Goal: Find specific page/section: Find specific page/section

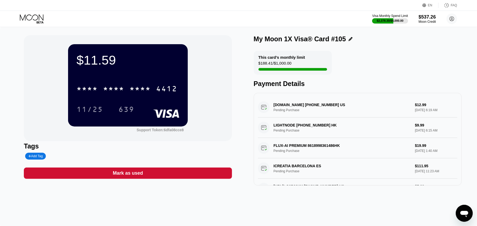
click at [29, 16] on icon at bounding box center [32, 18] width 25 height 9
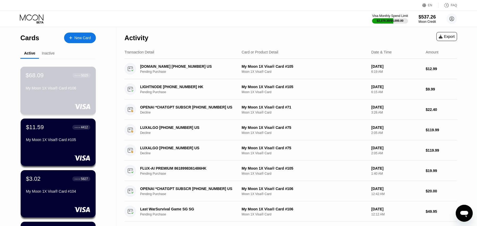
click at [56, 79] on div "$68.09 ● ● ● ● 5025" at bounding box center [58, 75] width 65 height 7
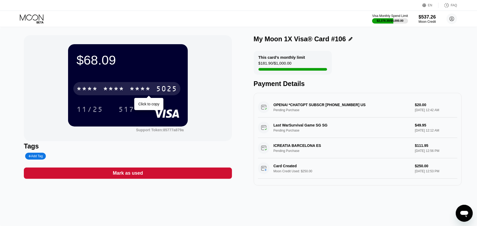
click at [157, 91] on div "5025" at bounding box center [166, 89] width 21 height 8
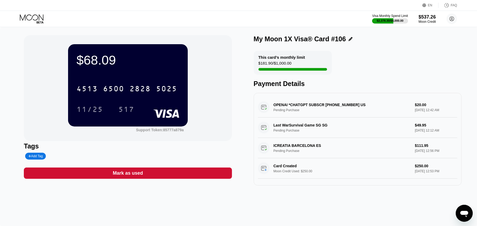
click at [127, 112] on div "517" at bounding box center [126, 110] width 16 height 8
